Goal: Find specific page/section: Find specific page/section

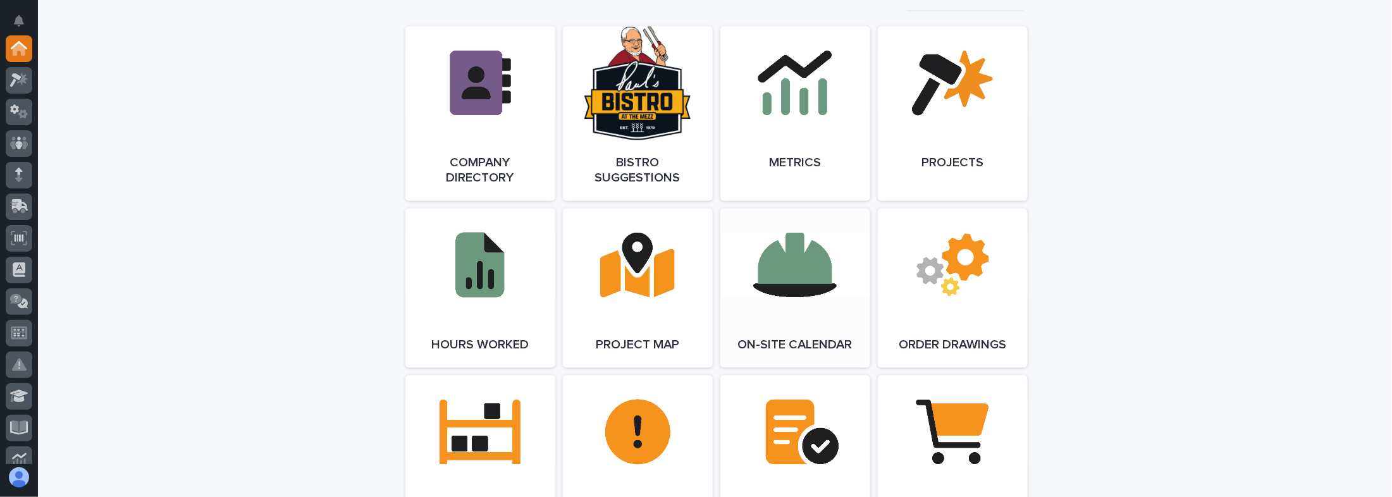
scroll to position [1164, 0]
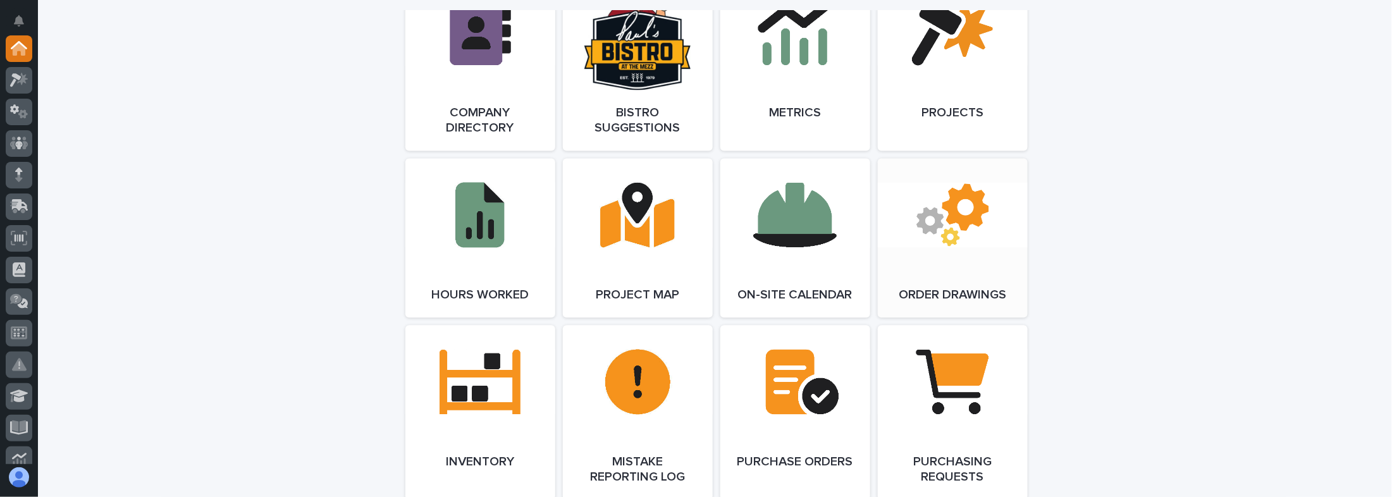
click at [963, 258] on link "Open Link" at bounding box center [953, 237] width 150 height 159
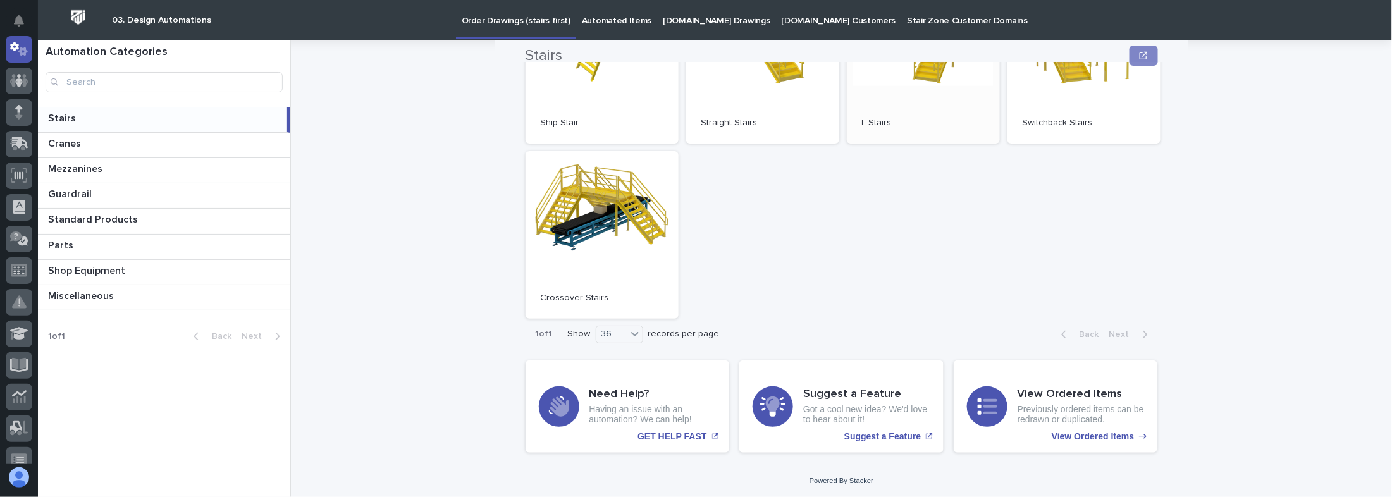
scroll to position [217, 0]
click at [94, 116] on p at bounding box center [165, 119] width 234 height 12
click at [92, 140] on p at bounding box center [166, 144] width 237 height 12
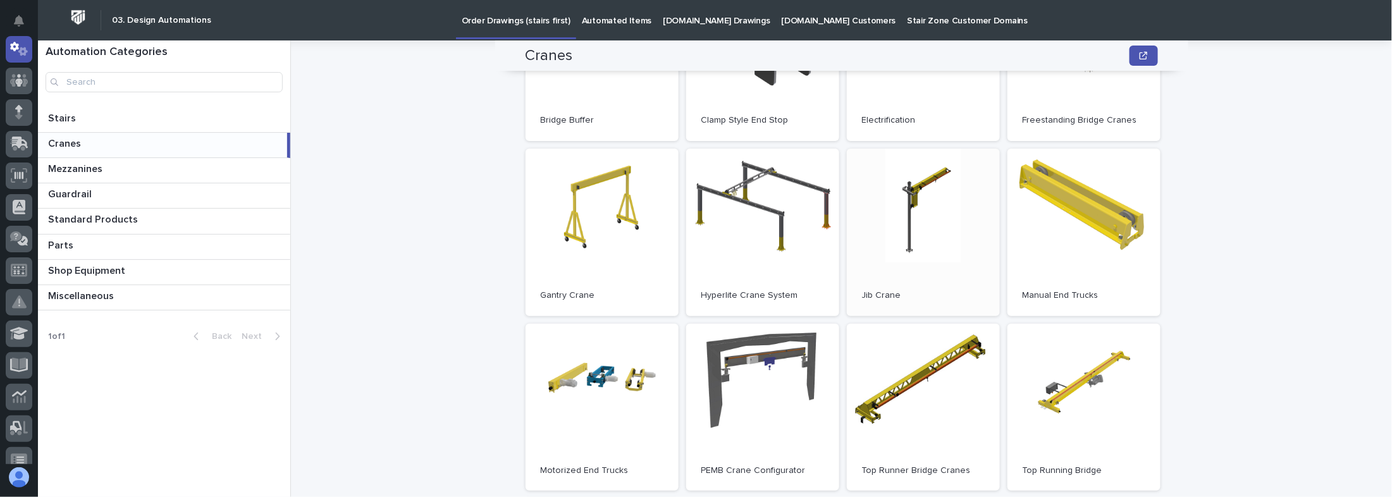
scroll to position [202, 0]
